Goal: Check status: Check status

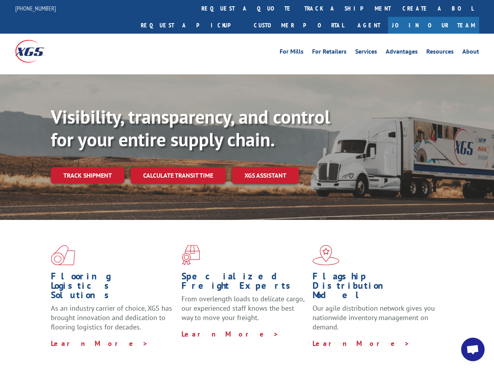
click at [247, 184] on div "Visibility, transparency, and control for your entire supply chain. Track shipm…" at bounding box center [273, 160] width 444 height 109
click at [299, 8] on link "track a shipment" at bounding box center [348, 8] width 98 height 17
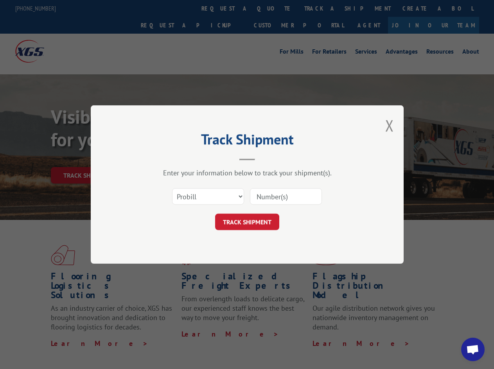
click at [273, 8] on div "Track Shipment Enter your information below to track your shipment(s). Select c…" at bounding box center [247, 184] width 494 height 369
click at [322, 8] on div "Track Shipment Enter your information below to track your shipment(s). Select c…" at bounding box center [247, 184] width 494 height 369
click at [87, 158] on div "Track Shipment Enter your information below to track your shipment(s). Select c…" at bounding box center [247, 184] width 494 height 369
click at [178, 158] on header "Track Shipment" at bounding box center [247, 147] width 235 height 27
click at [266, 158] on header "Track Shipment" at bounding box center [247, 147] width 235 height 27
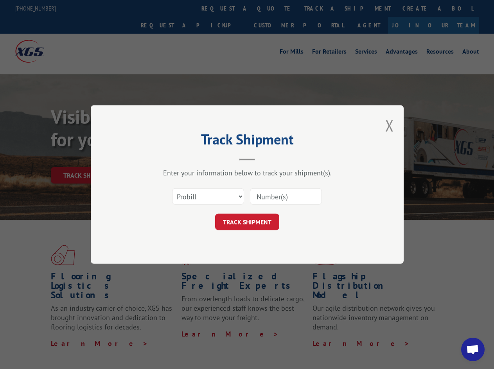
click at [473, 350] on span "Open chat" at bounding box center [473, 350] width 13 height 11
